Goal: Book appointment/travel/reservation

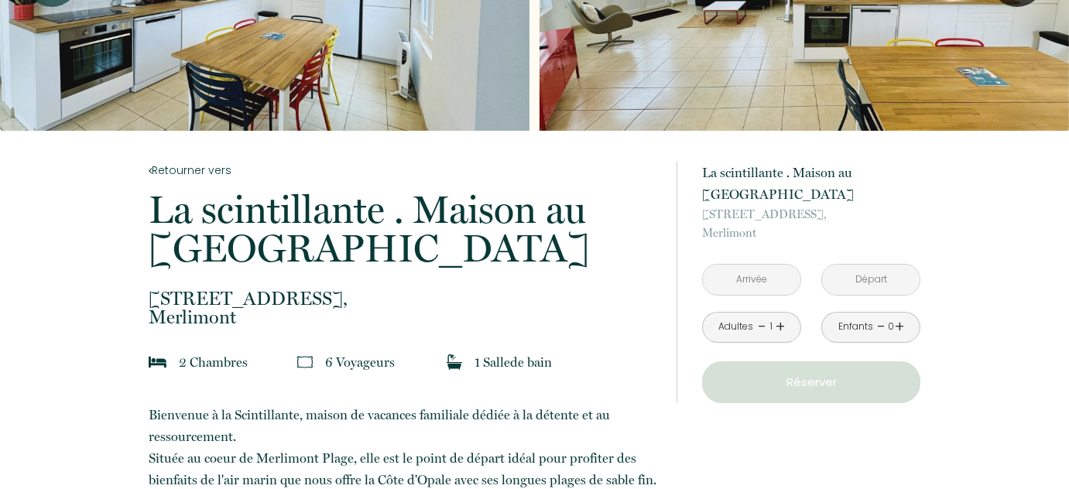
scroll to position [210, 0]
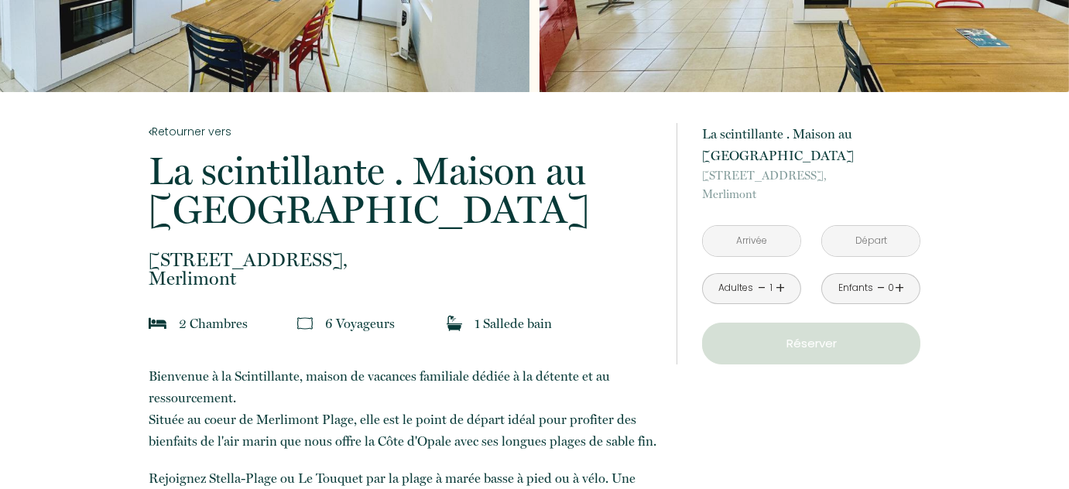
click at [732, 241] on input "text" at bounding box center [751, 241] width 97 height 30
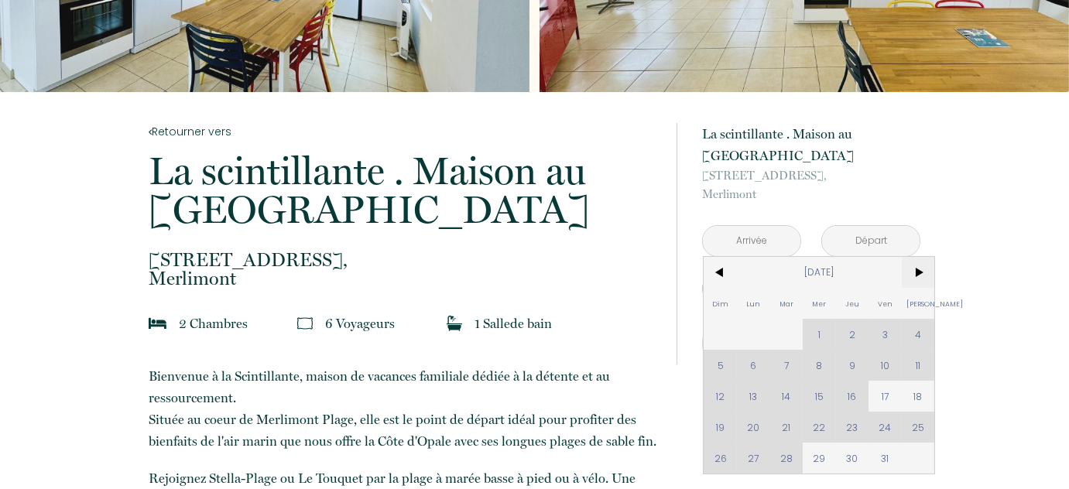
click at [917, 272] on span ">" at bounding box center [917, 272] width 33 height 31
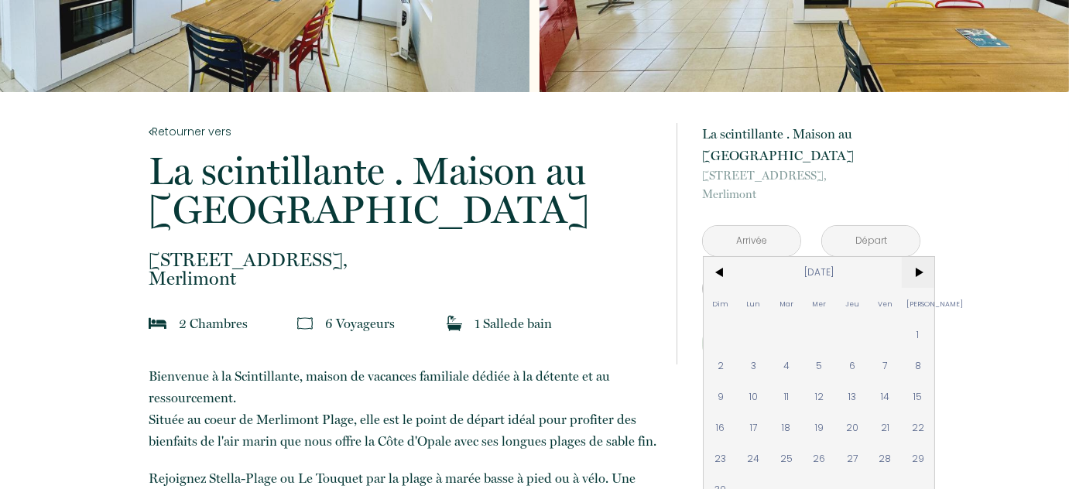
click at [917, 272] on span ">" at bounding box center [917, 272] width 33 height 31
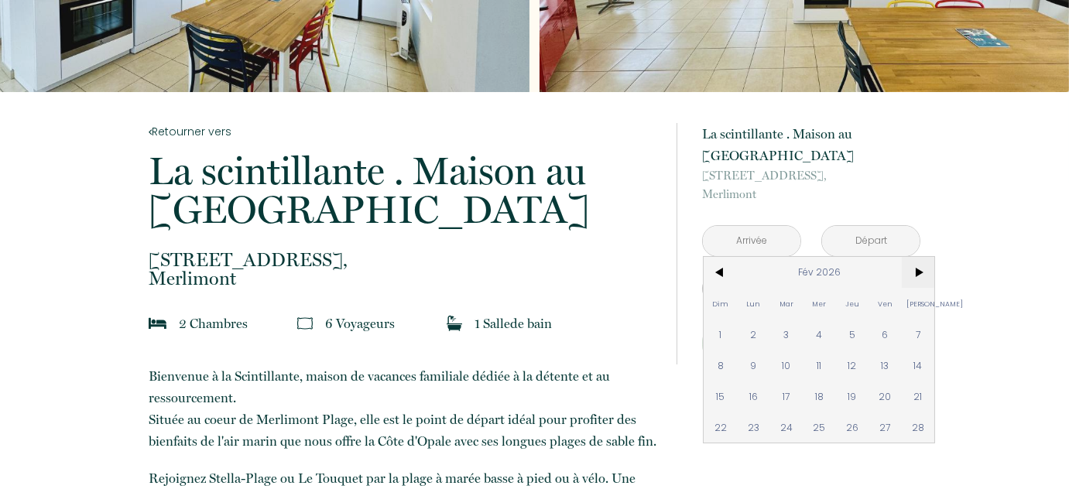
click at [917, 272] on span ">" at bounding box center [917, 272] width 33 height 31
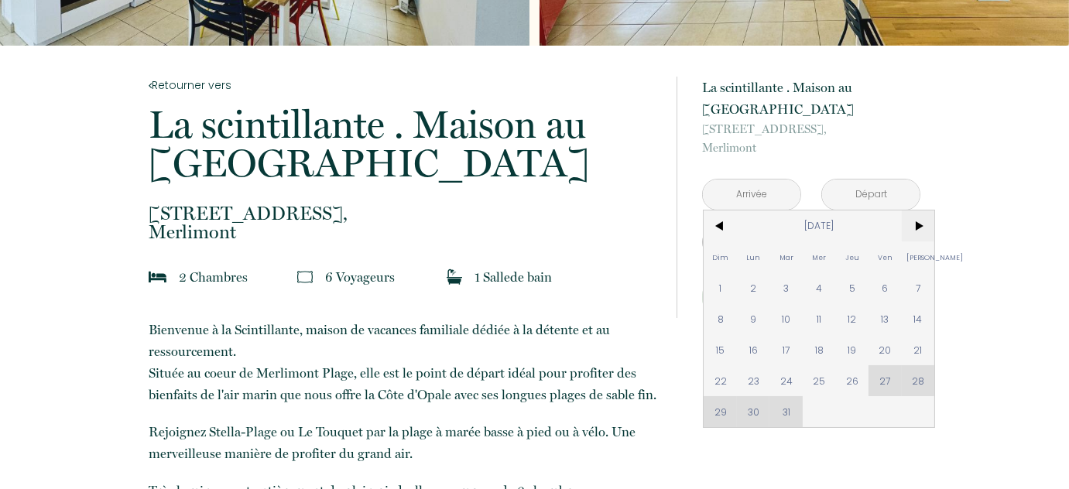
scroll to position [281, 0]
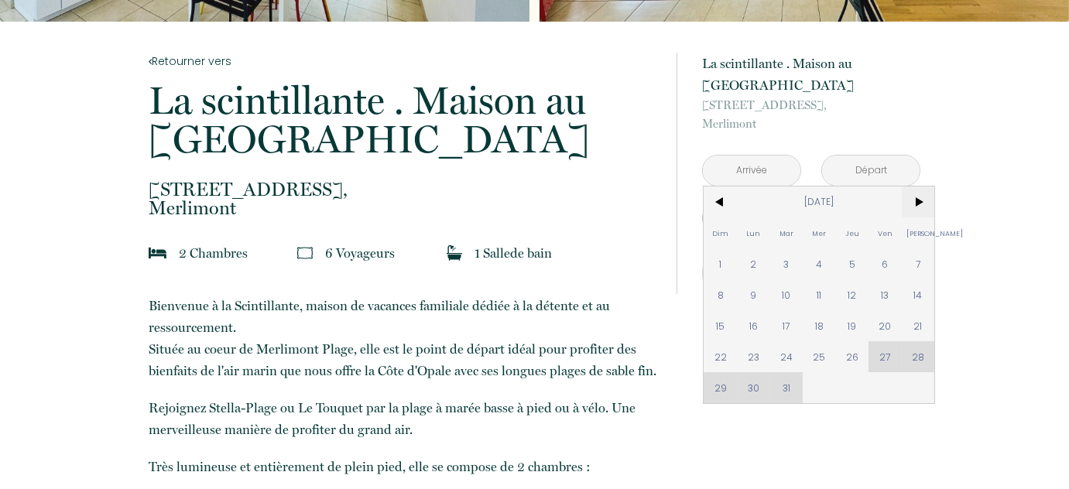
click at [915, 195] on span ">" at bounding box center [917, 201] width 33 height 31
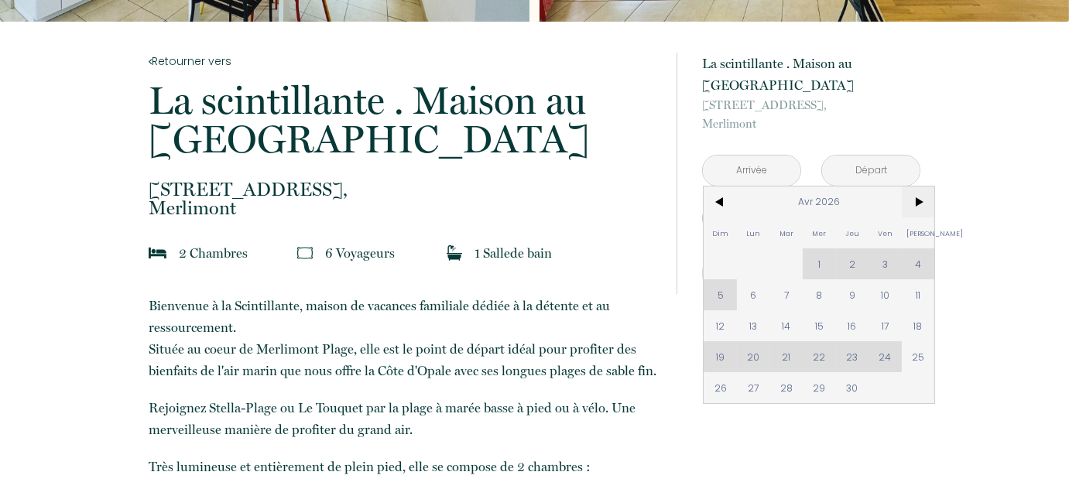
click at [915, 195] on span ">" at bounding box center [917, 201] width 33 height 31
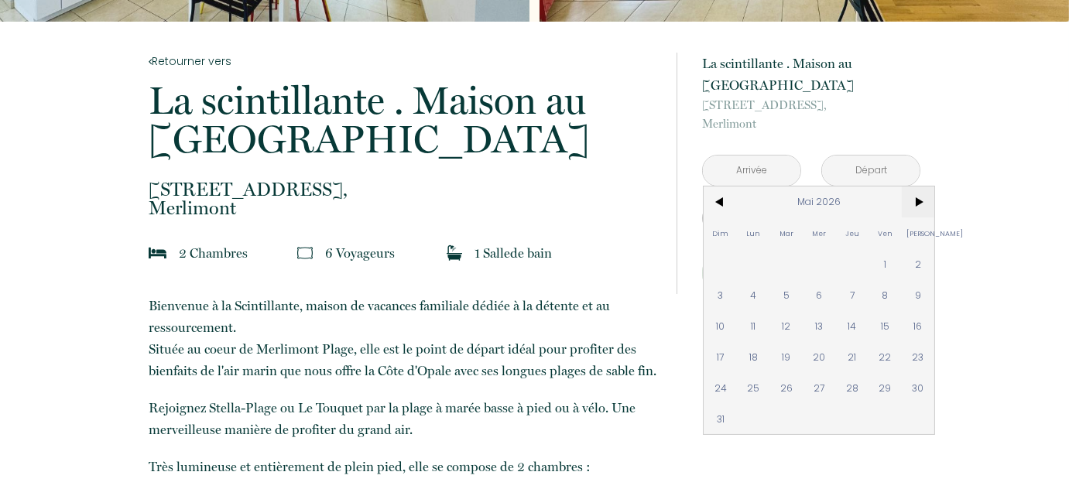
click at [915, 193] on span ">" at bounding box center [917, 201] width 33 height 31
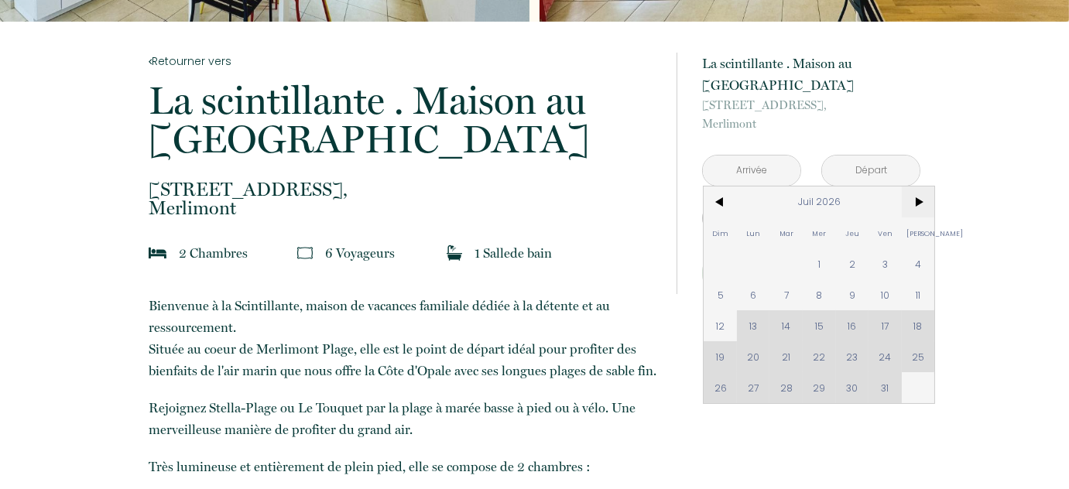
click at [915, 191] on span ">" at bounding box center [917, 201] width 33 height 31
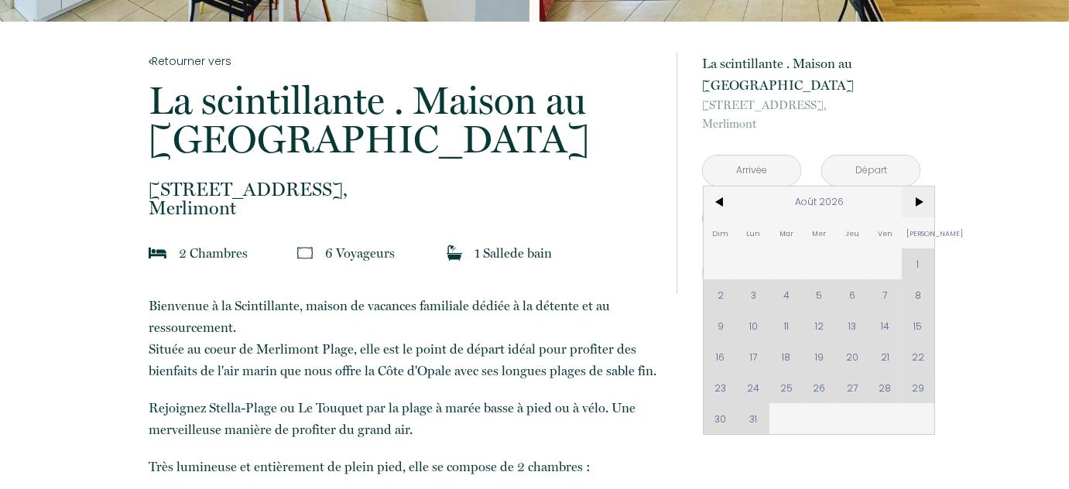
click at [915, 191] on span ">" at bounding box center [917, 201] width 33 height 31
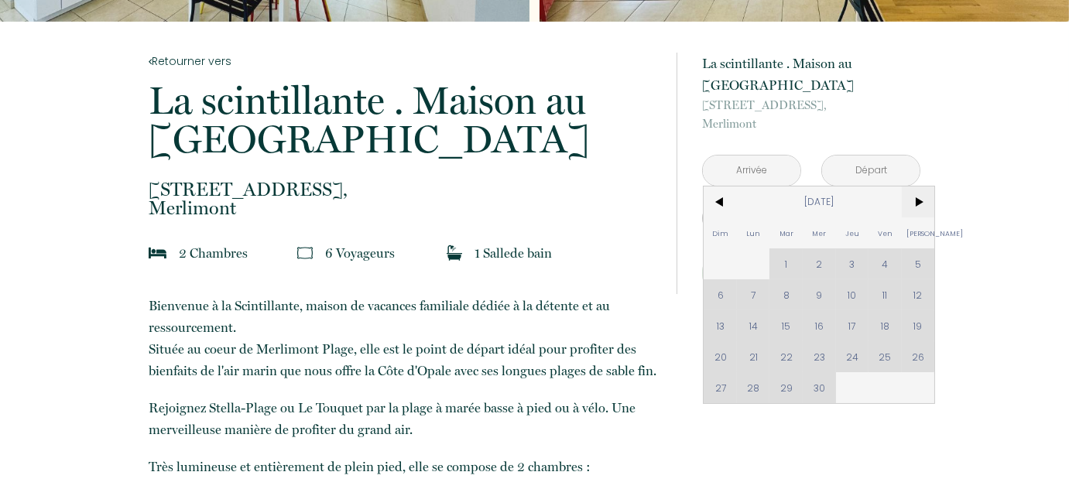
click at [915, 191] on span ">" at bounding box center [917, 201] width 33 height 31
